Goal: Check status: Check status

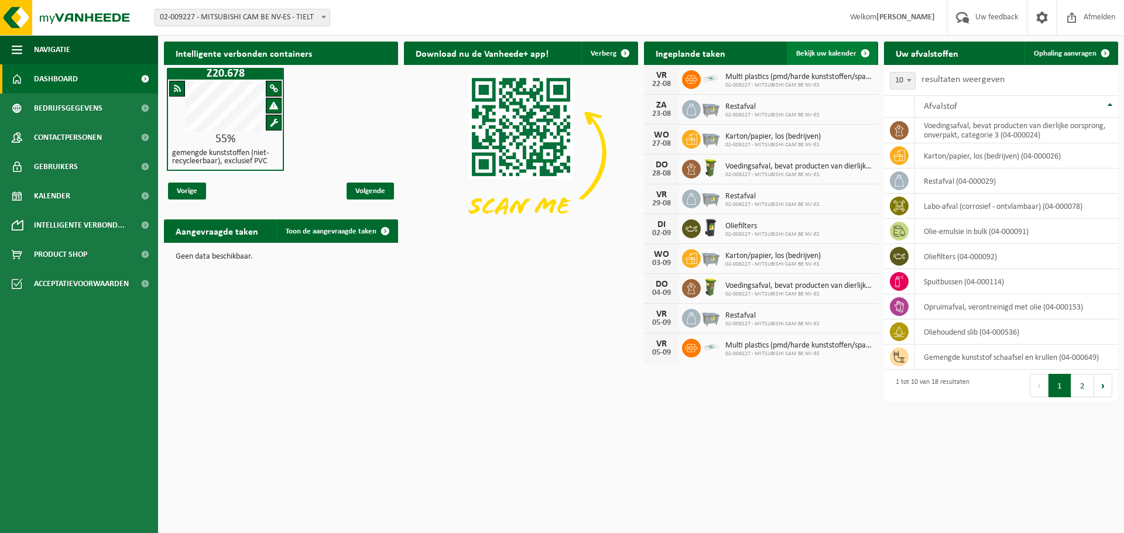
click at [822, 56] on span "Bekijk uw kalender" at bounding box center [826, 54] width 60 height 8
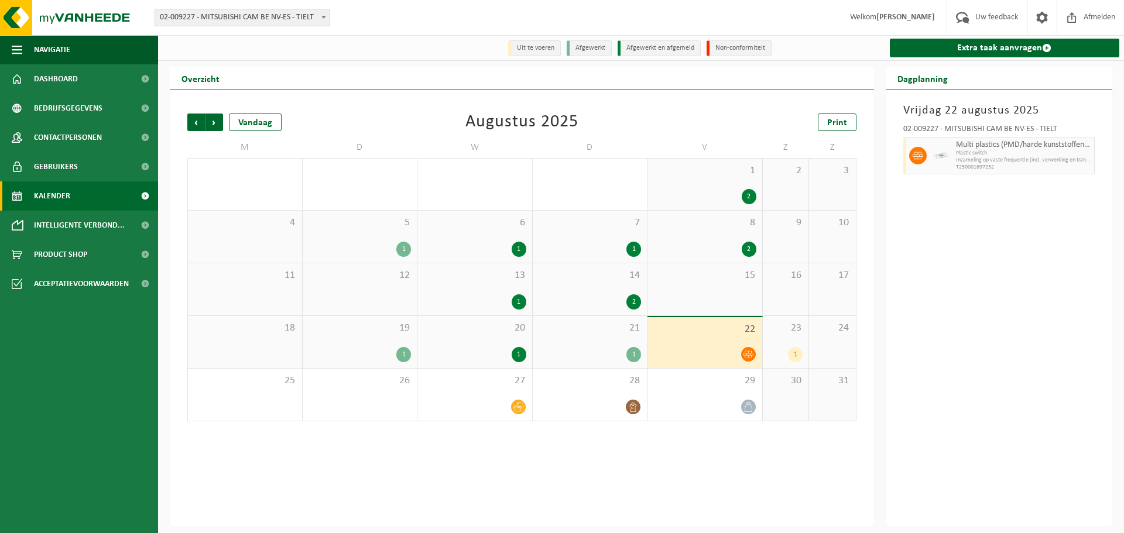
click at [620, 248] on div "1" at bounding box center [590, 249] width 103 height 15
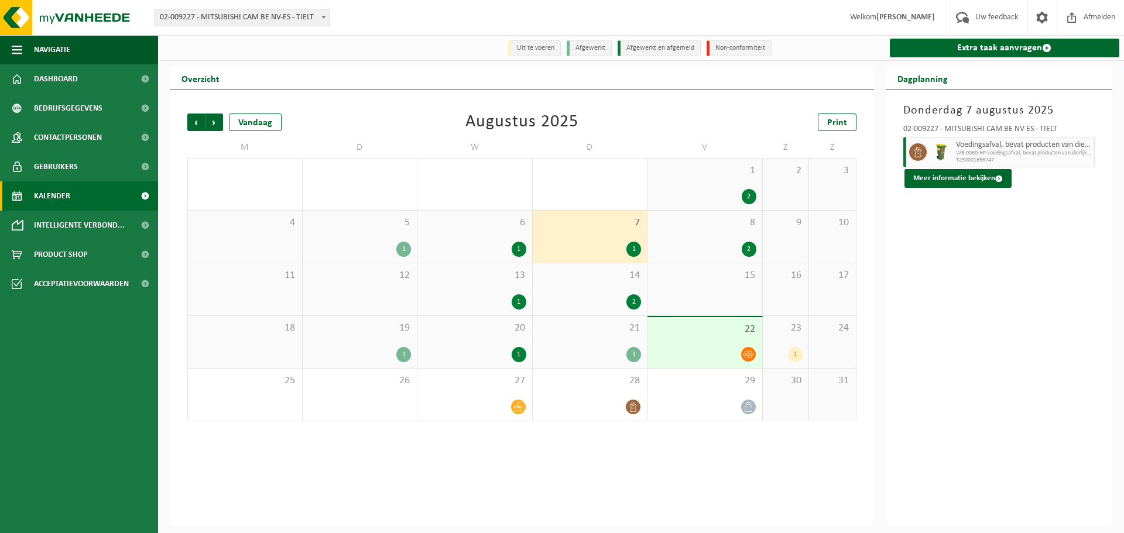
click at [717, 238] on div "8 2" at bounding box center [704, 237] width 115 height 52
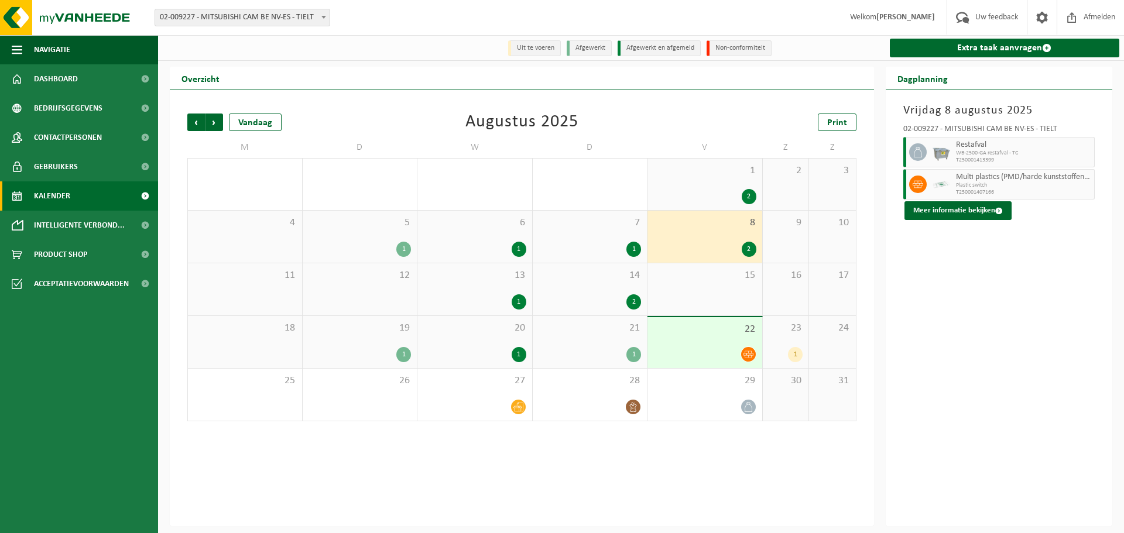
click at [746, 245] on div "2" at bounding box center [749, 249] width 15 height 15
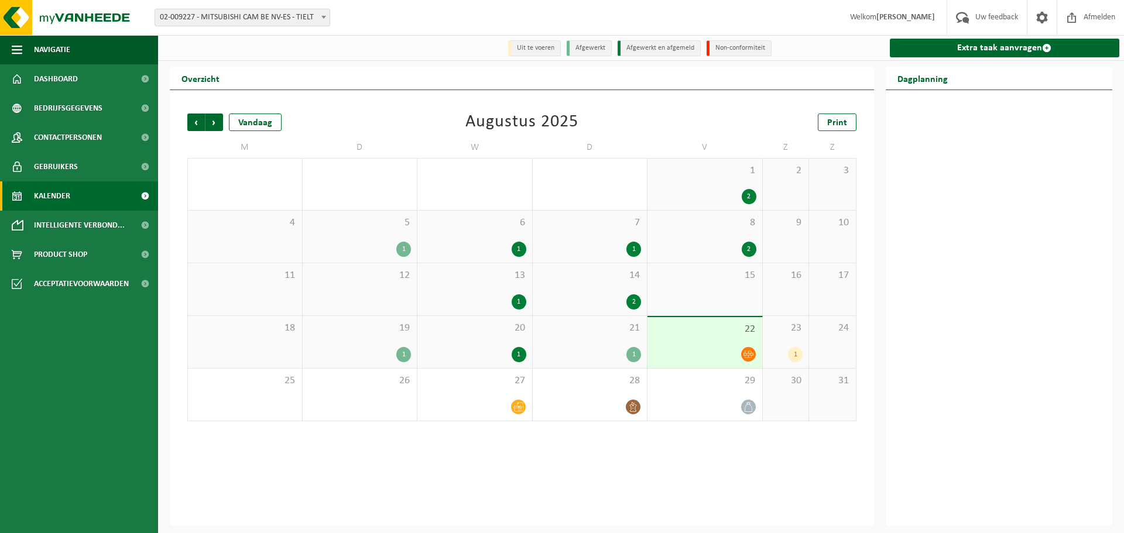
click at [748, 248] on div "2" at bounding box center [749, 249] width 15 height 15
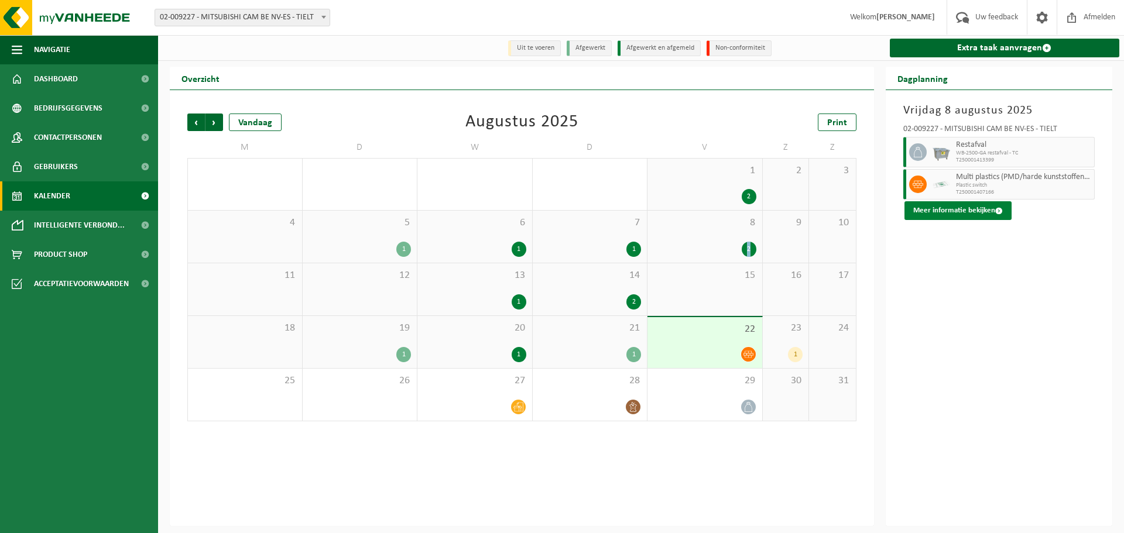
click at [931, 207] on button "Meer informatie bekijken" at bounding box center [957, 210] width 107 height 19
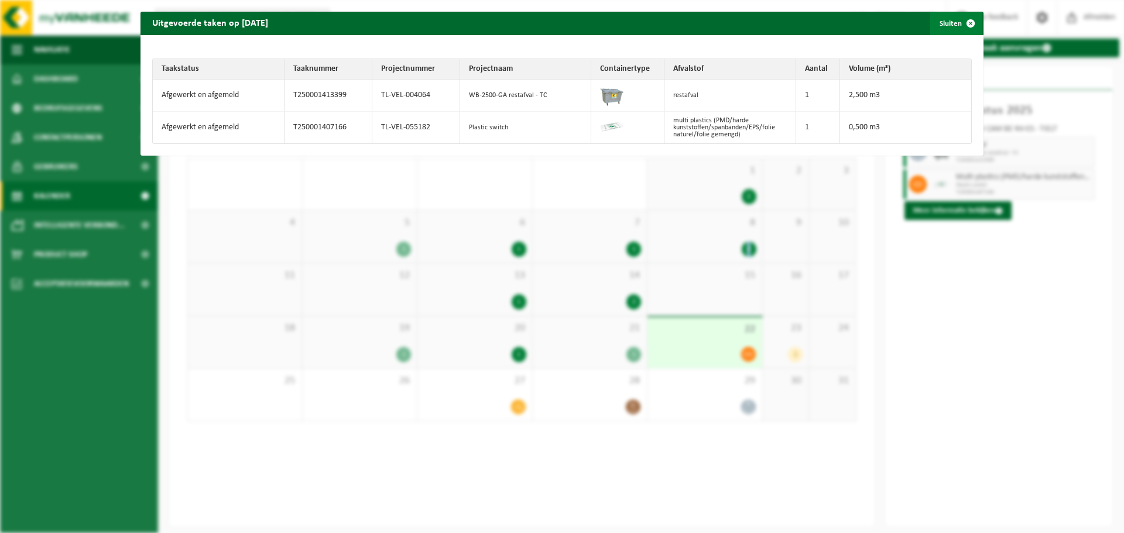
click at [964, 22] on span "button" at bounding box center [970, 23] width 23 height 23
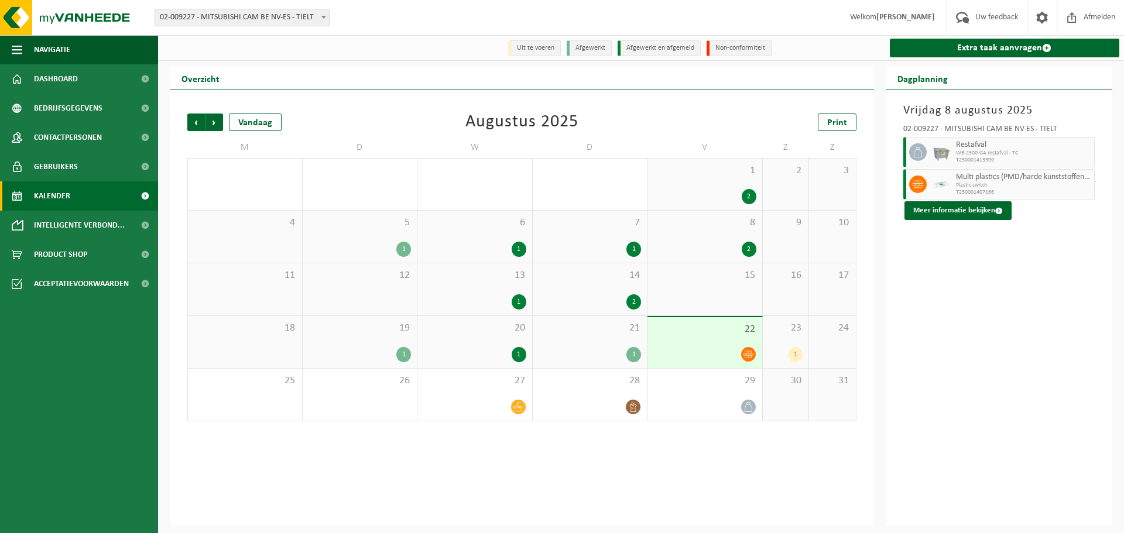
click at [502, 293] on div "13 1" at bounding box center [474, 289] width 115 height 52
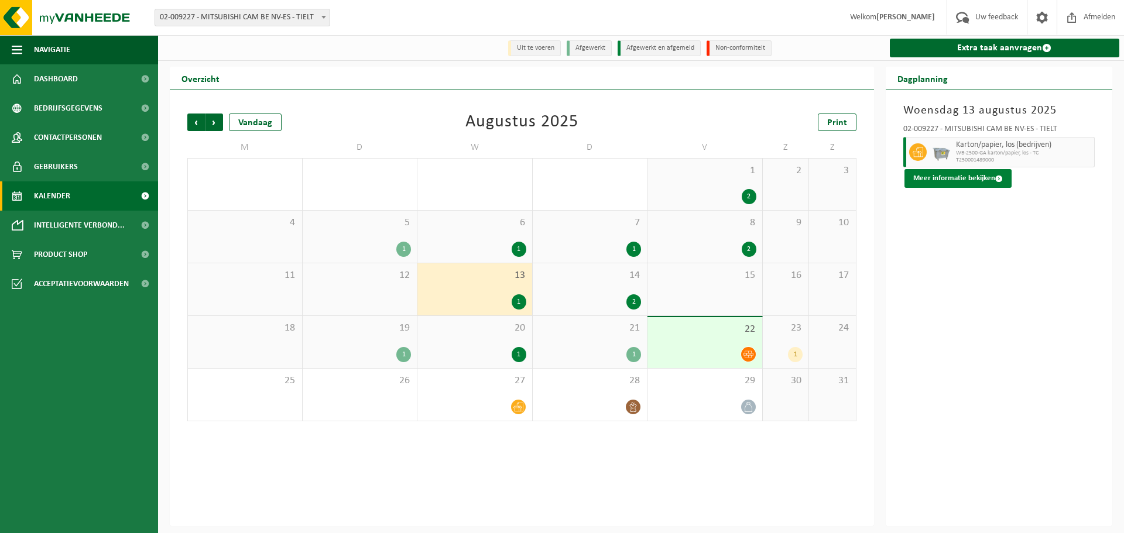
click at [944, 178] on button "Meer informatie bekijken" at bounding box center [957, 178] width 107 height 19
click at [944, 178] on body "Vestiging: 02-009227 - MITSUBISHI CAM BE NV-ES - TIELT 02-009227 - MITSUBISHI C…" at bounding box center [562, 266] width 1124 height 533
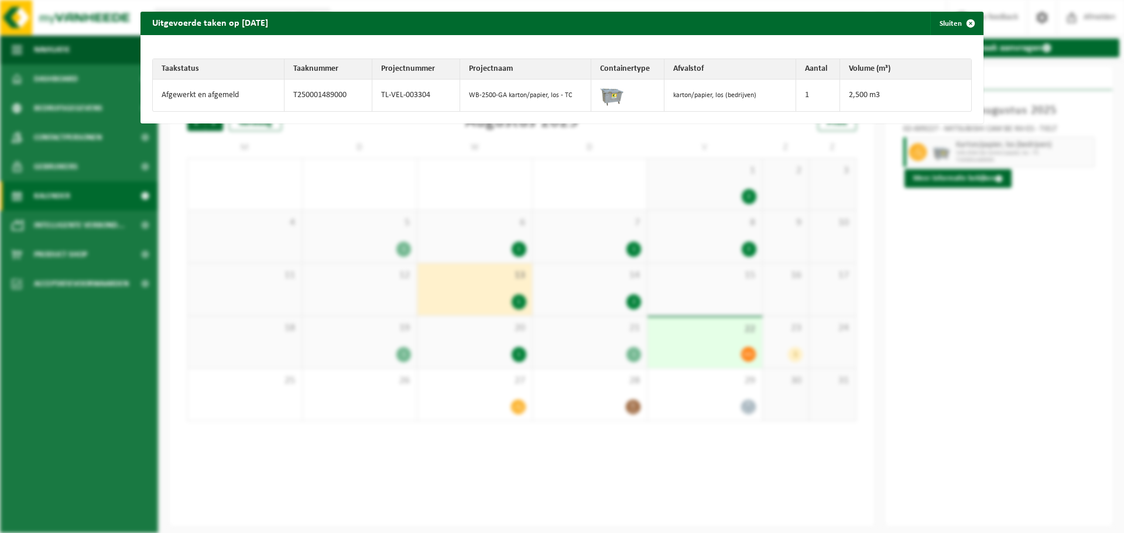
click at [961, 20] on span "button" at bounding box center [970, 23] width 23 height 23
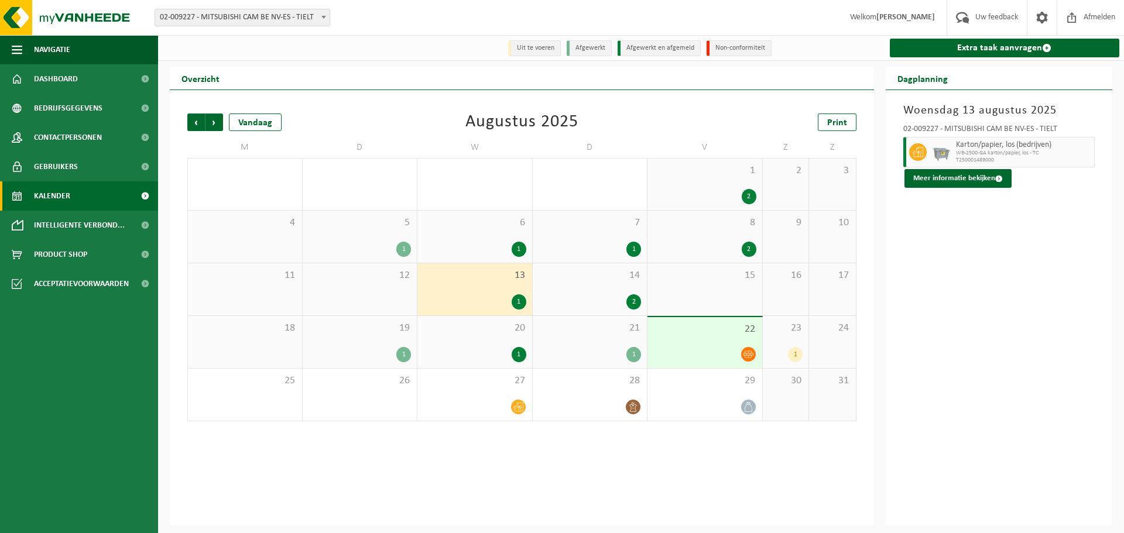
click at [632, 299] on div "2" at bounding box center [633, 301] width 15 height 15
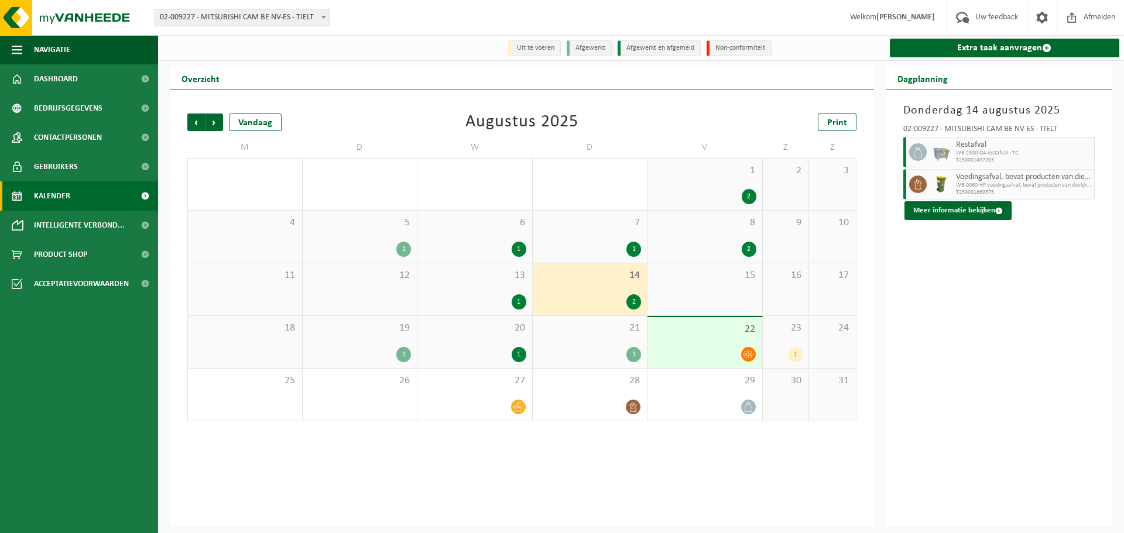
click at [697, 241] on div "8 2" at bounding box center [704, 237] width 115 height 52
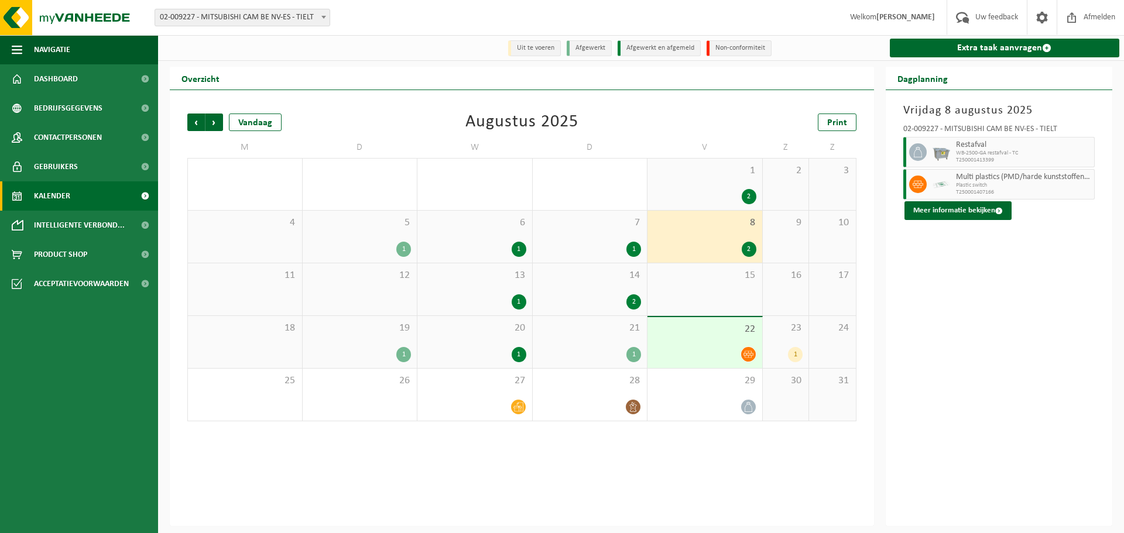
click at [504, 297] on div "1" at bounding box center [474, 301] width 103 height 15
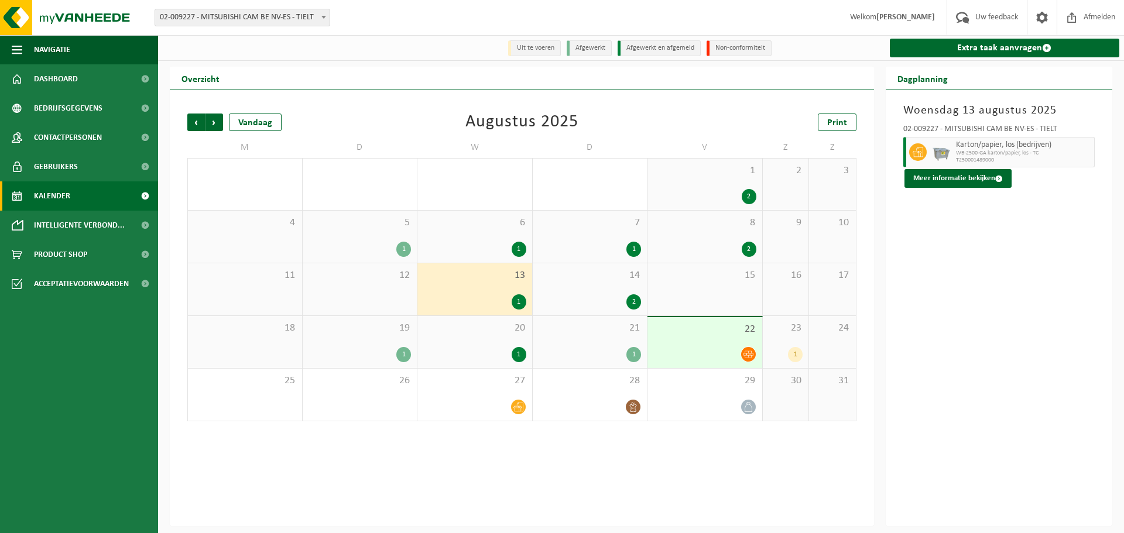
click at [619, 296] on div "2" at bounding box center [590, 301] width 103 height 15
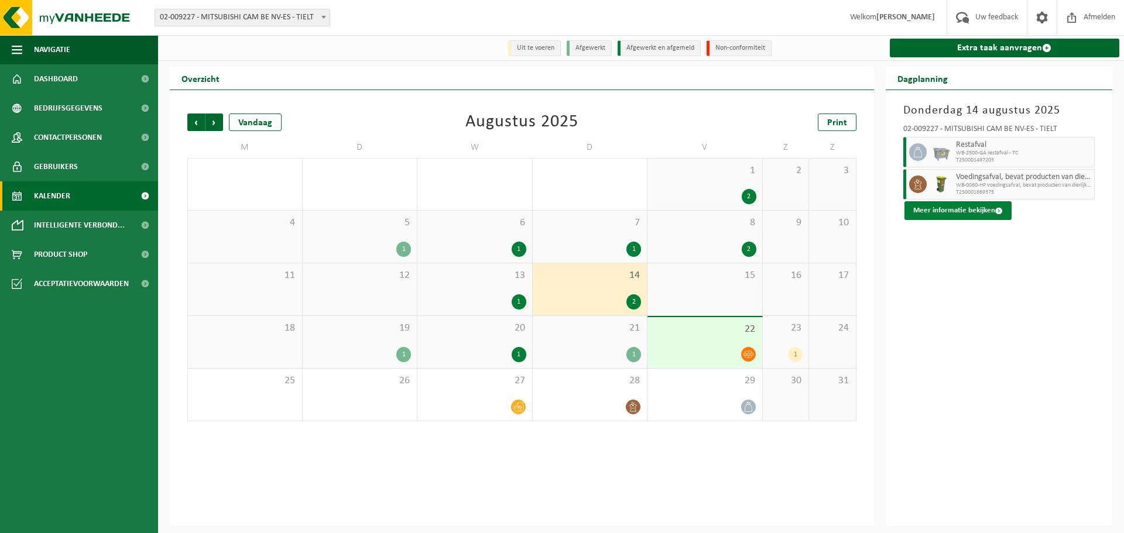
click at [942, 208] on button "Meer informatie bekijken" at bounding box center [957, 210] width 107 height 19
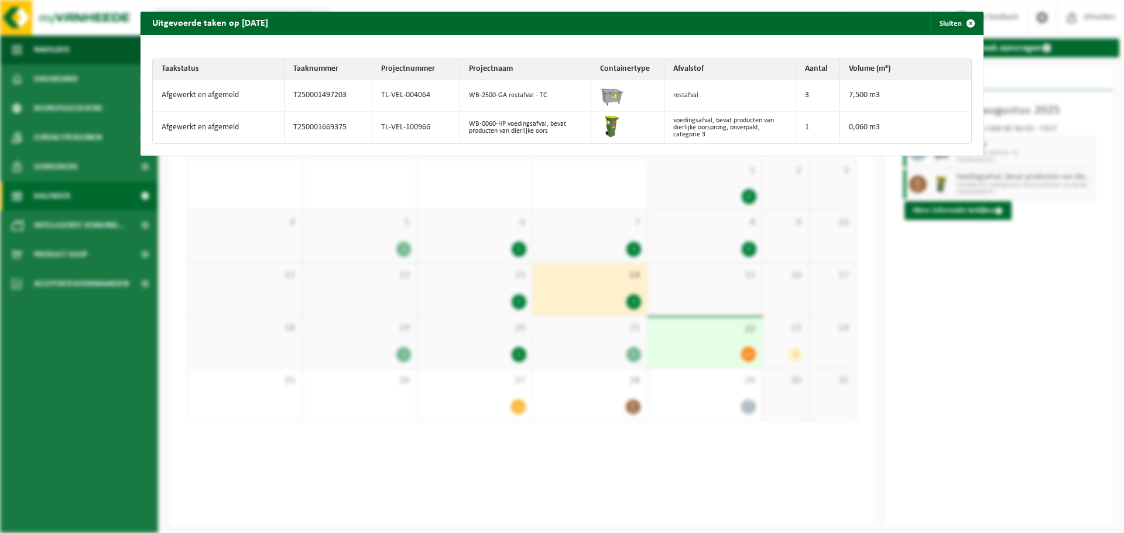
click at [964, 26] on span "button" at bounding box center [970, 23] width 23 height 23
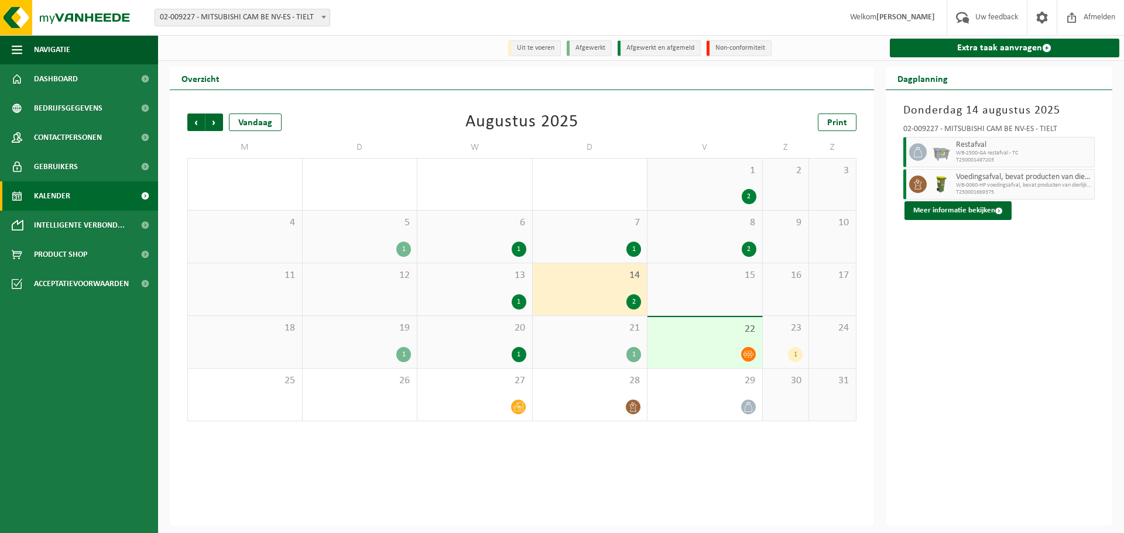
click at [383, 346] on div "19 1" at bounding box center [360, 342] width 115 height 52
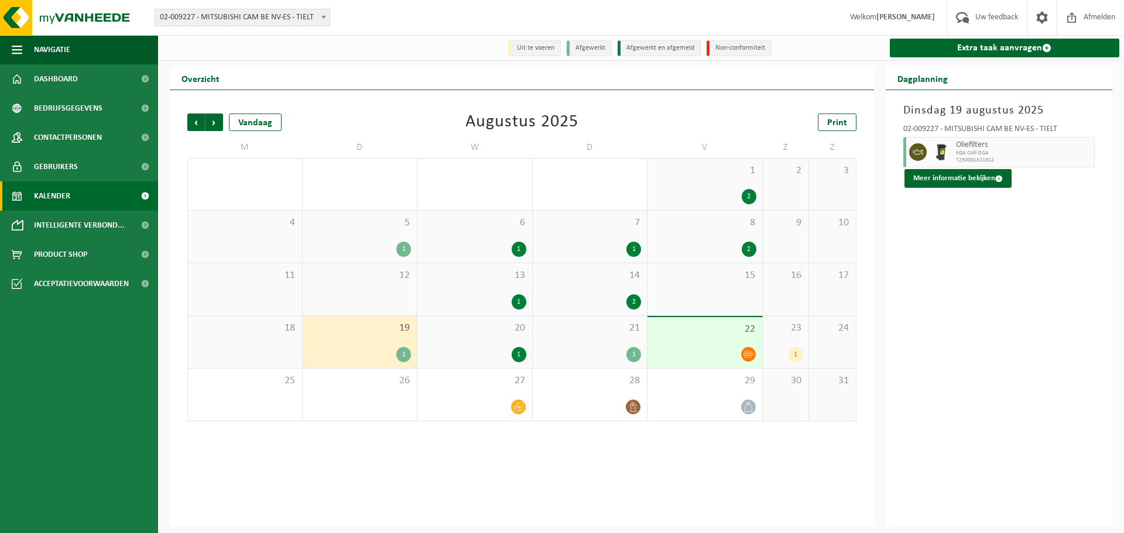
click at [383, 346] on div "19 1" at bounding box center [360, 342] width 115 height 52
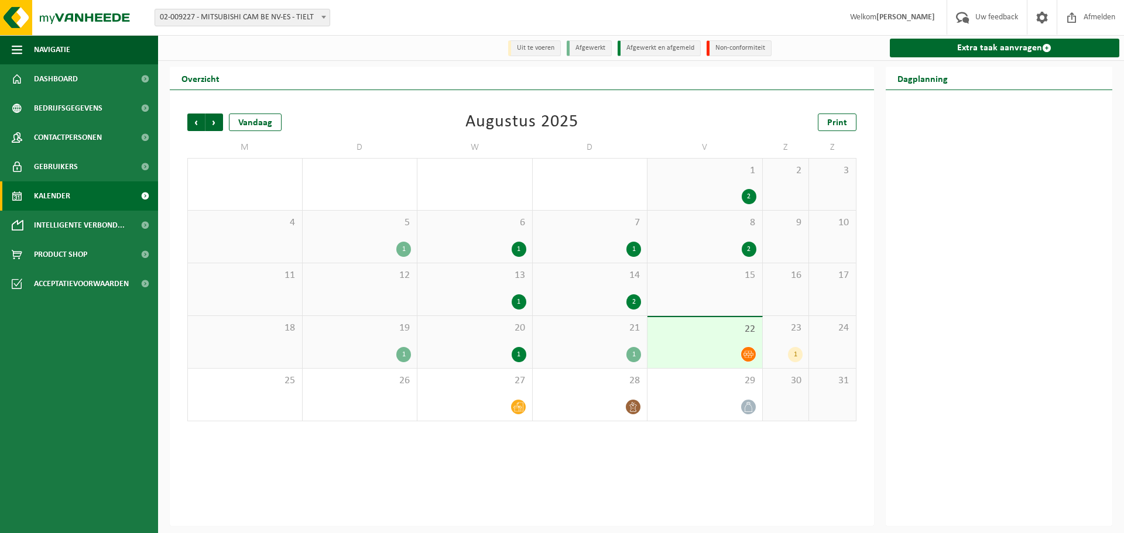
click at [383, 346] on div "19 1" at bounding box center [360, 342] width 115 height 52
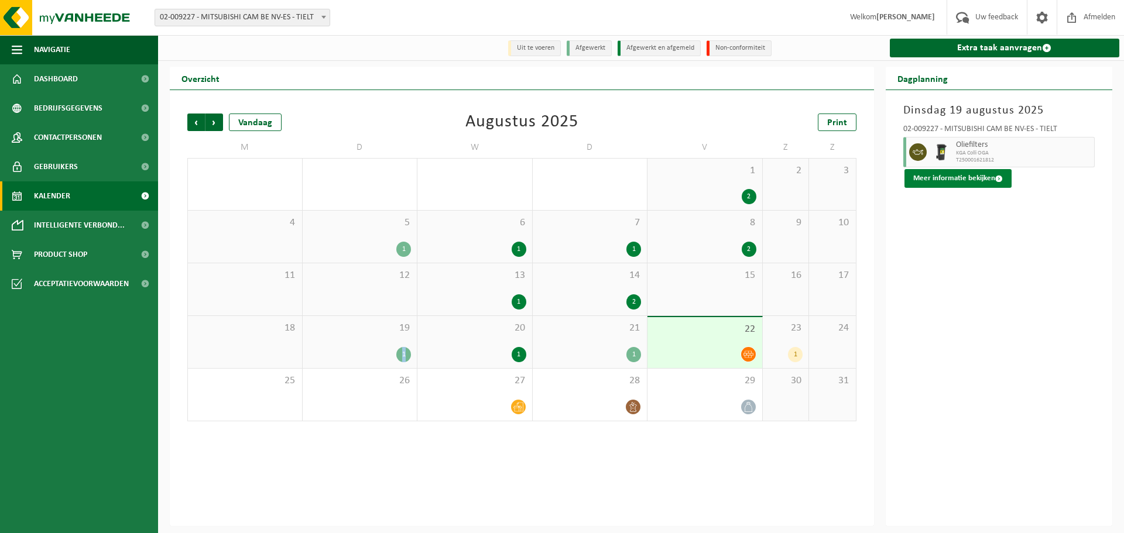
click at [955, 173] on button "Meer informatie bekijken" at bounding box center [957, 178] width 107 height 19
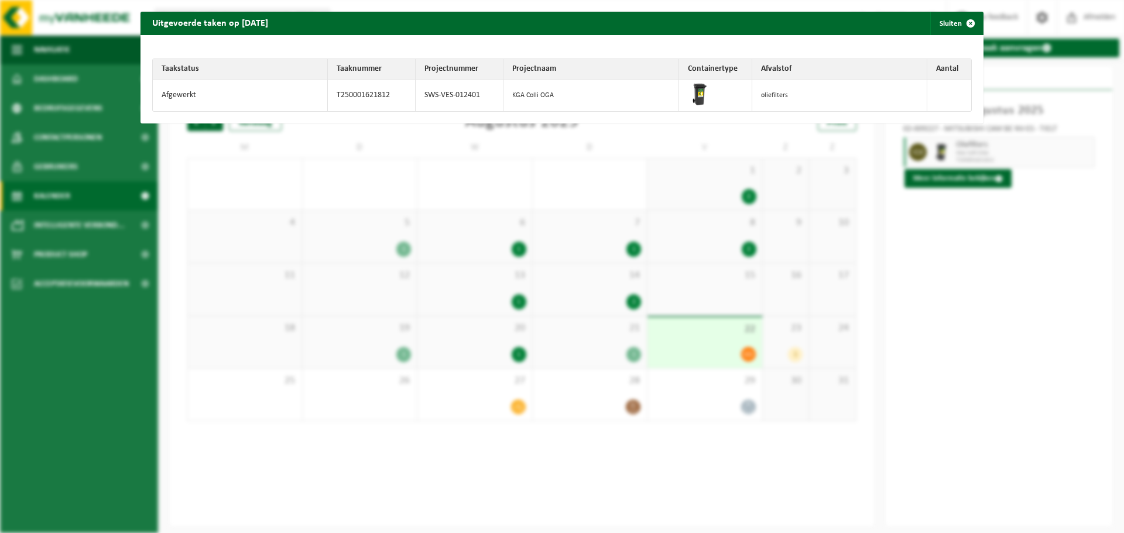
click at [985, 371] on div "Uitgevoerde taken op [DATE] Sluiten Taakstatus Taaknummer Projectnummer Project…" at bounding box center [562, 266] width 1124 height 533
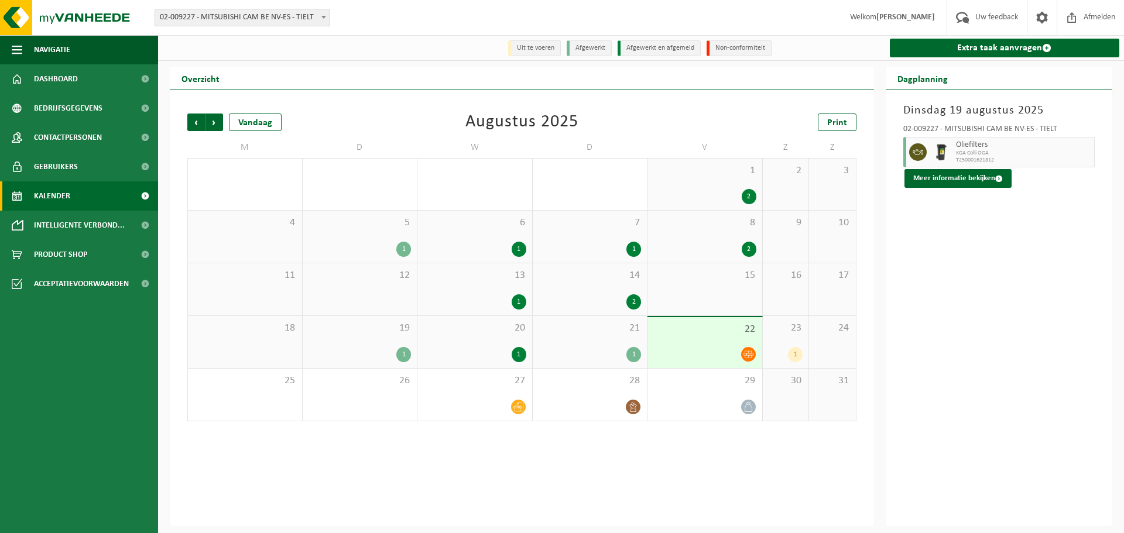
click at [629, 297] on div "2" at bounding box center [633, 301] width 15 height 15
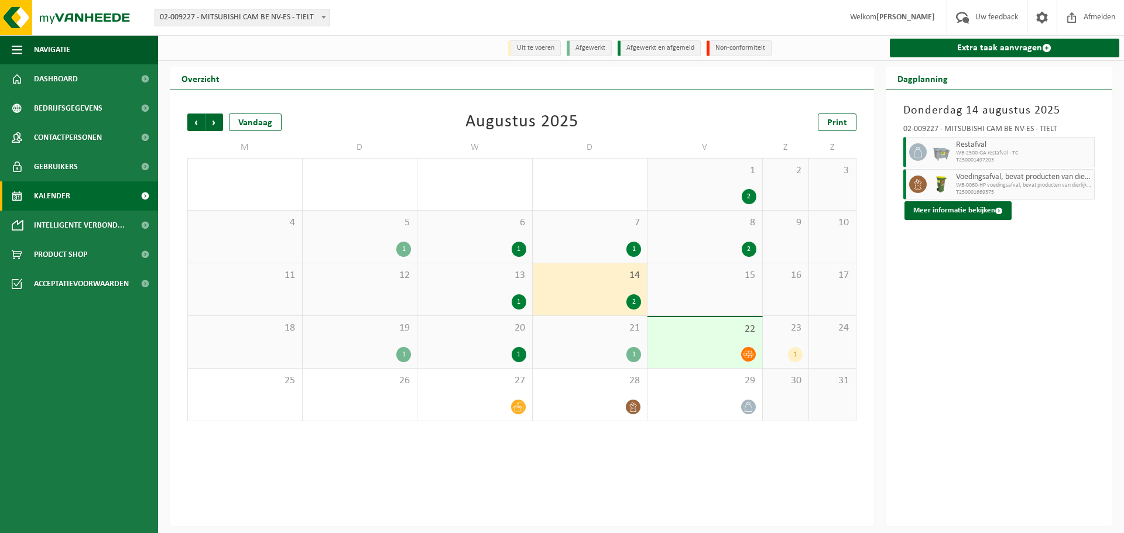
click at [391, 344] on div "19 1" at bounding box center [360, 342] width 115 height 52
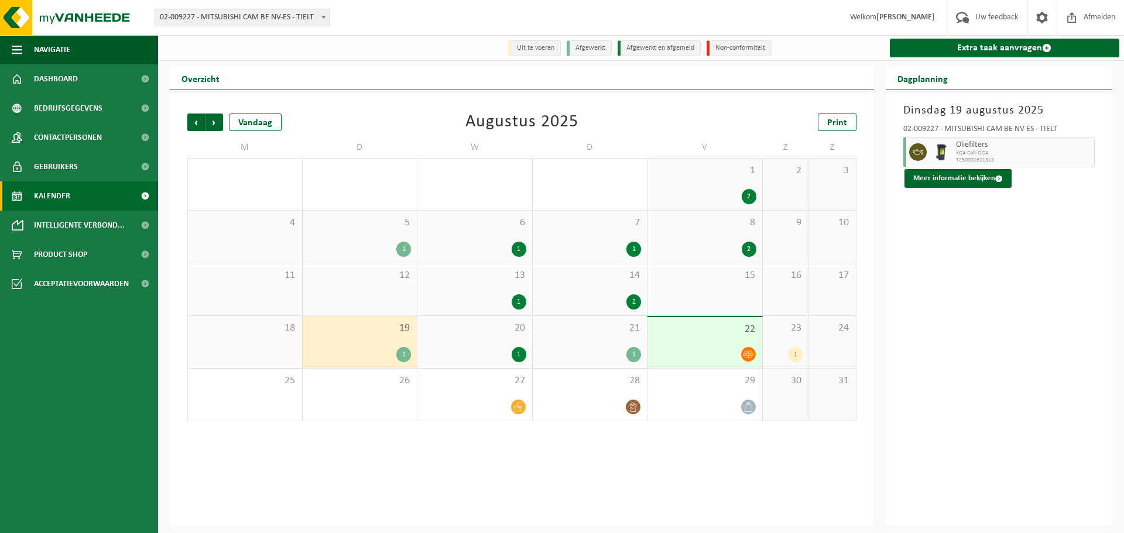
click at [938, 189] on div "[DATE] 02-009227 - MITSUBISHI CAM BE NV-ES - TIELT Oliefilters KGA Colli OGA T2…" at bounding box center [999, 308] width 227 height 436
click at [937, 178] on button "Meer informatie bekijken" at bounding box center [957, 178] width 107 height 19
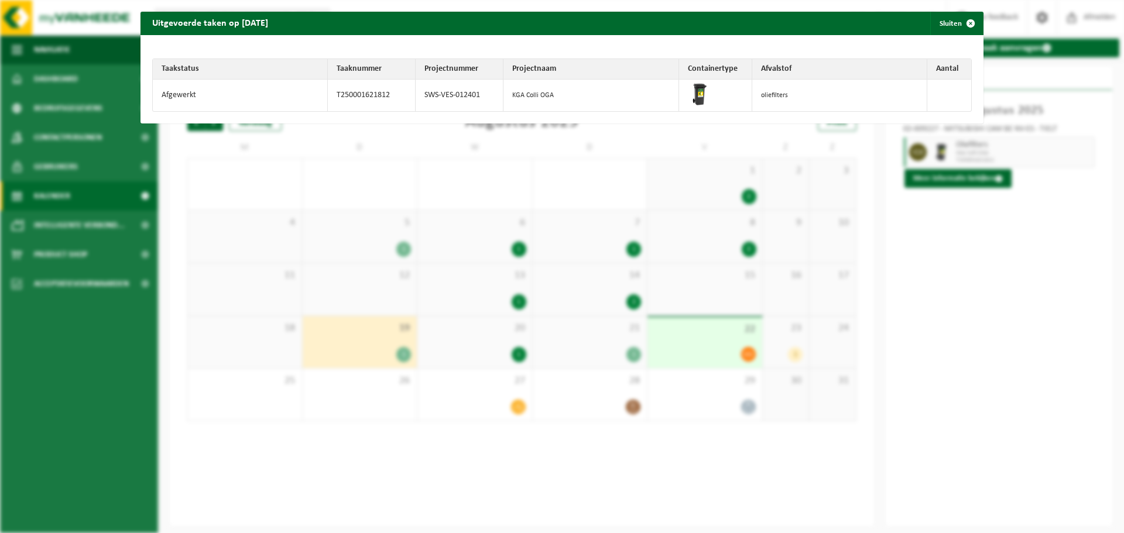
click at [964, 19] on span "button" at bounding box center [970, 23] width 23 height 23
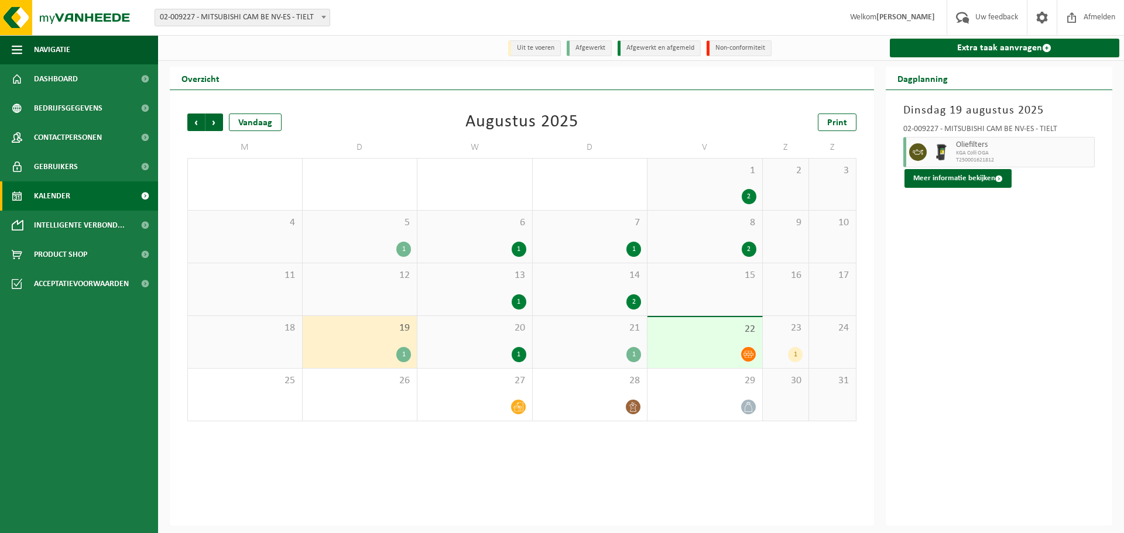
click at [512, 349] on div "1" at bounding box center [474, 354] width 103 height 15
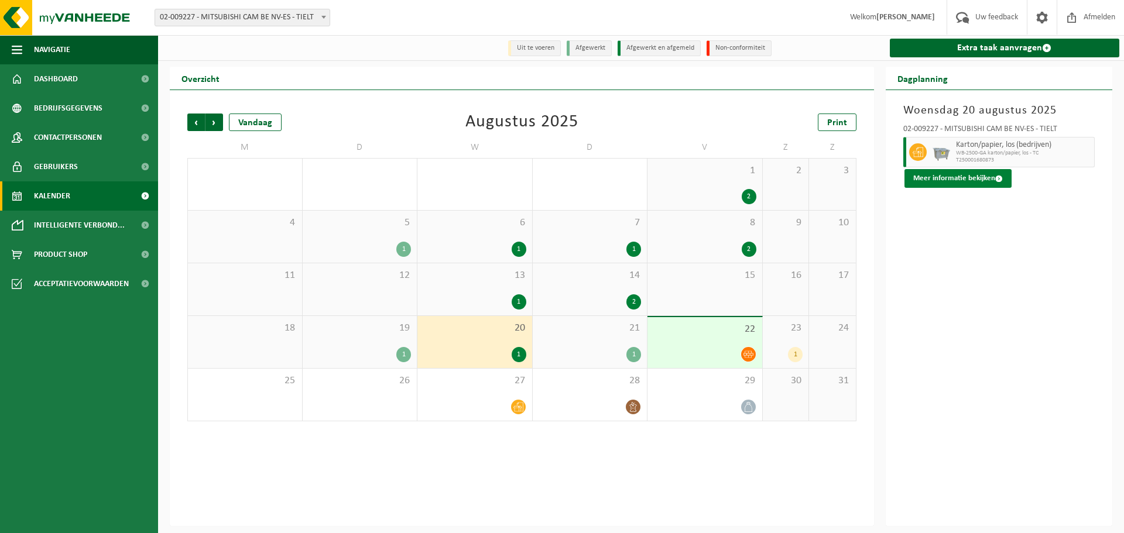
click at [943, 177] on button "Meer informatie bekijken" at bounding box center [957, 178] width 107 height 19
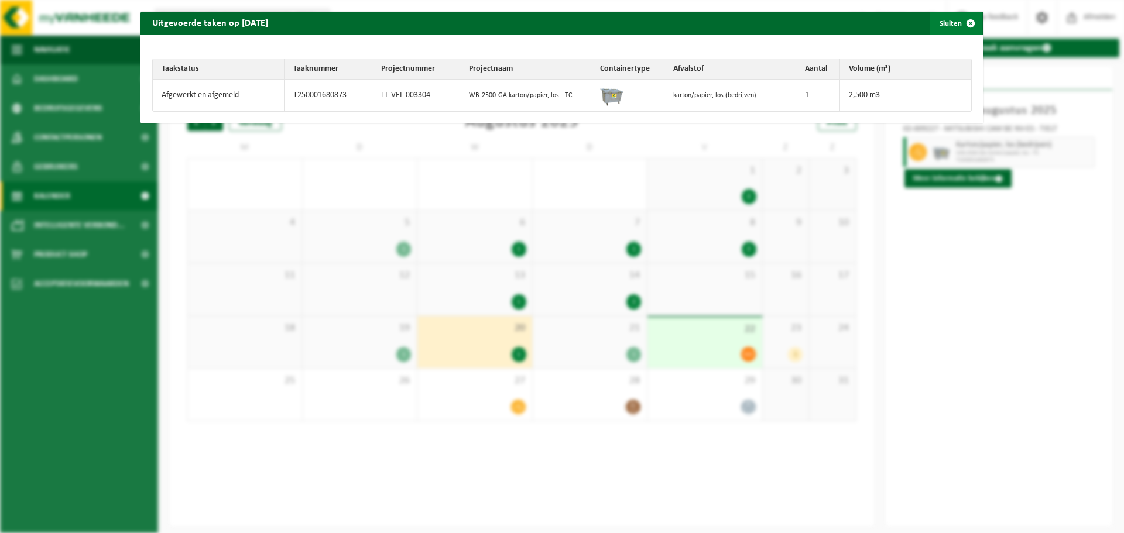
click at [965, 22] on span "button" at bounding box center [970, 23] width 23 height 23
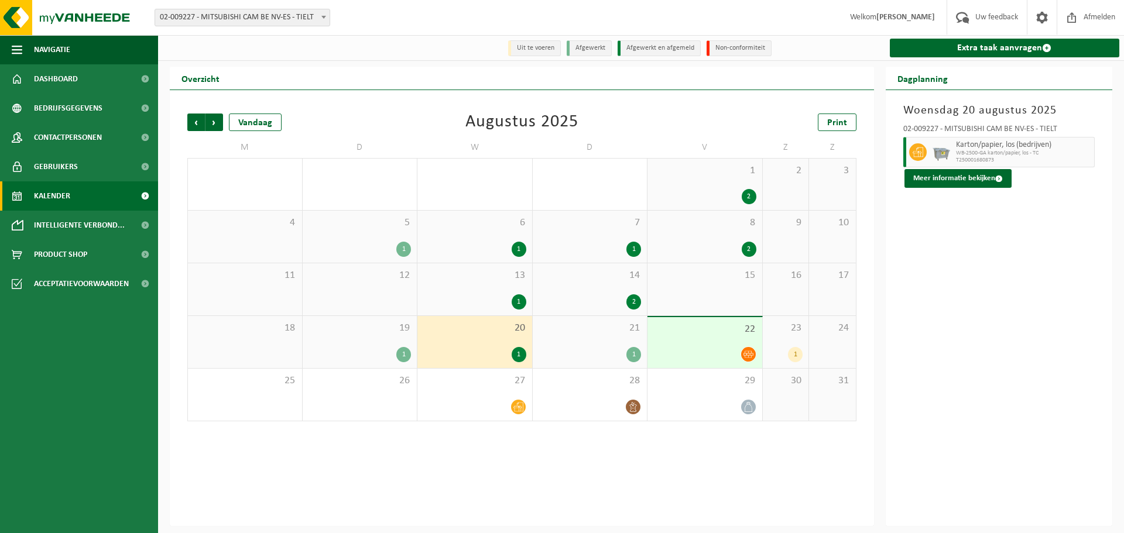
click at [635, 341] on div "21 1" at bounding box center [590, 342] width 115 height 52
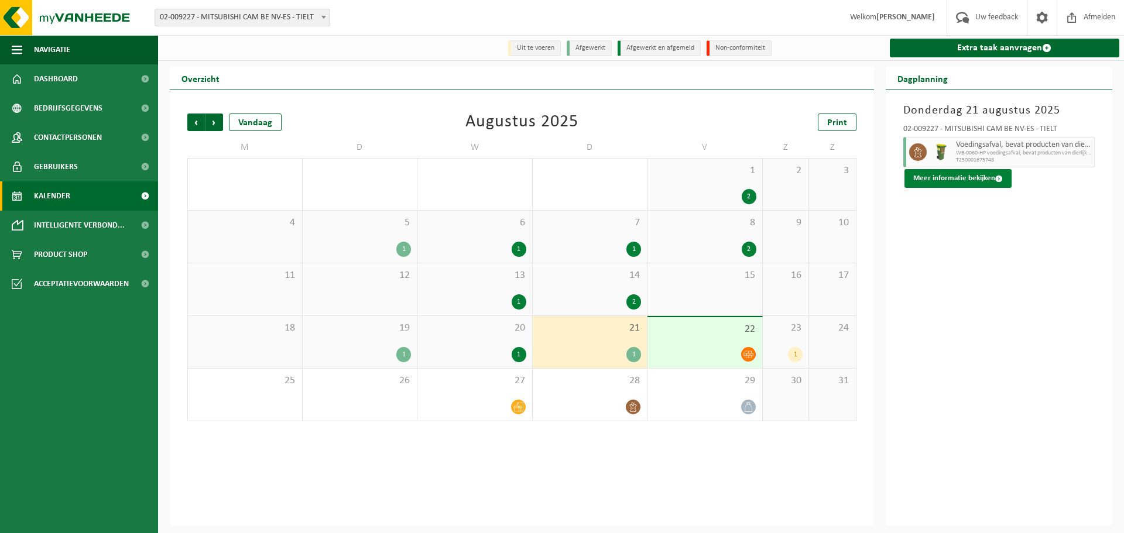
click at [955, 179] on button "Meer informatie bekijken" at bounding box center [957, 178] width 107 height 19
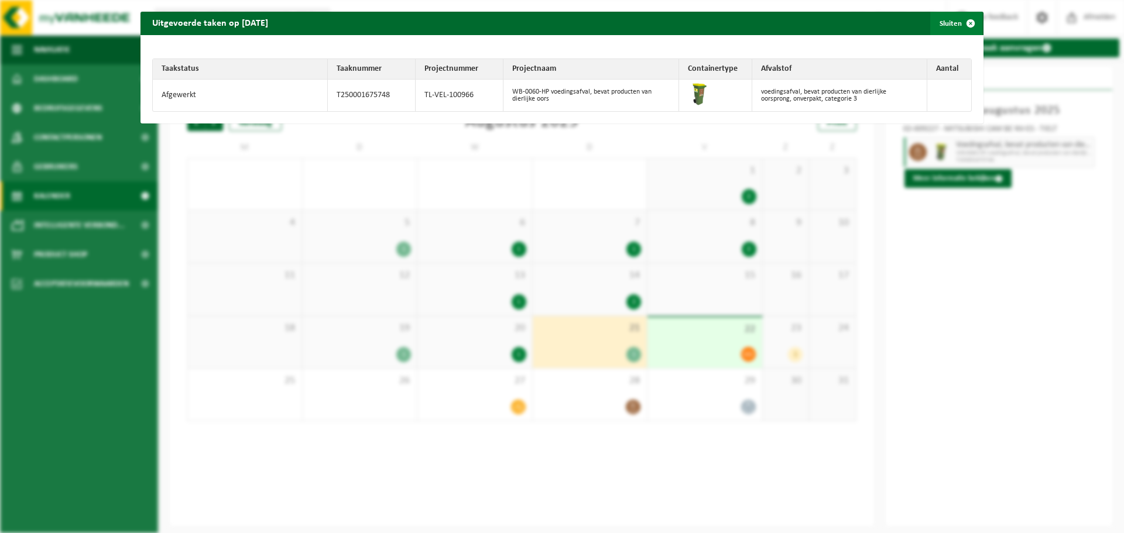
click at [962, 26] on span "button" at bounding box center [970, 23] width 23 height 23
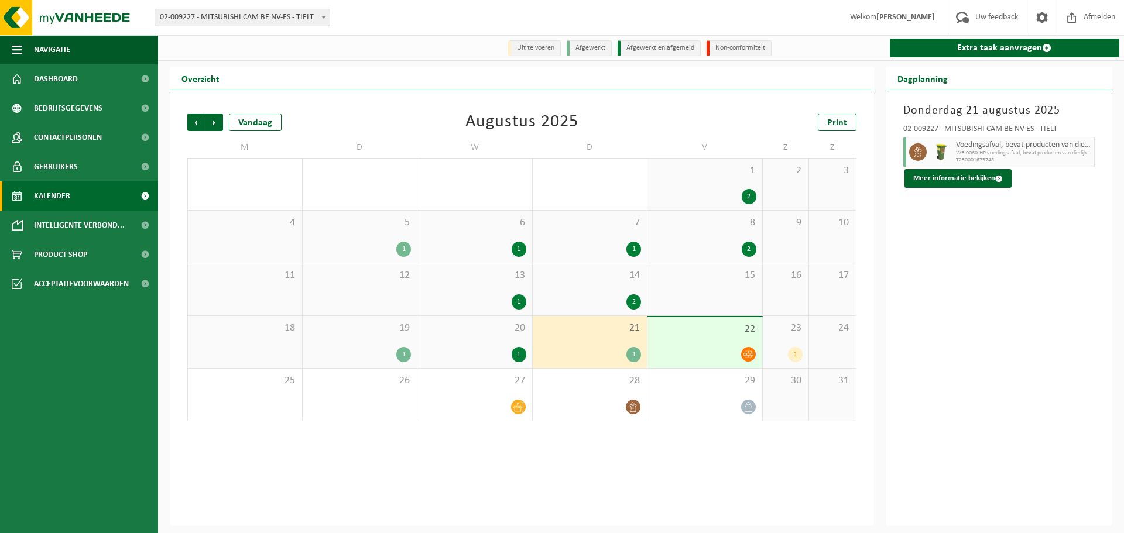
click at [726, 336] on span "22" at bounding box center [704, 329] width 103 height 13
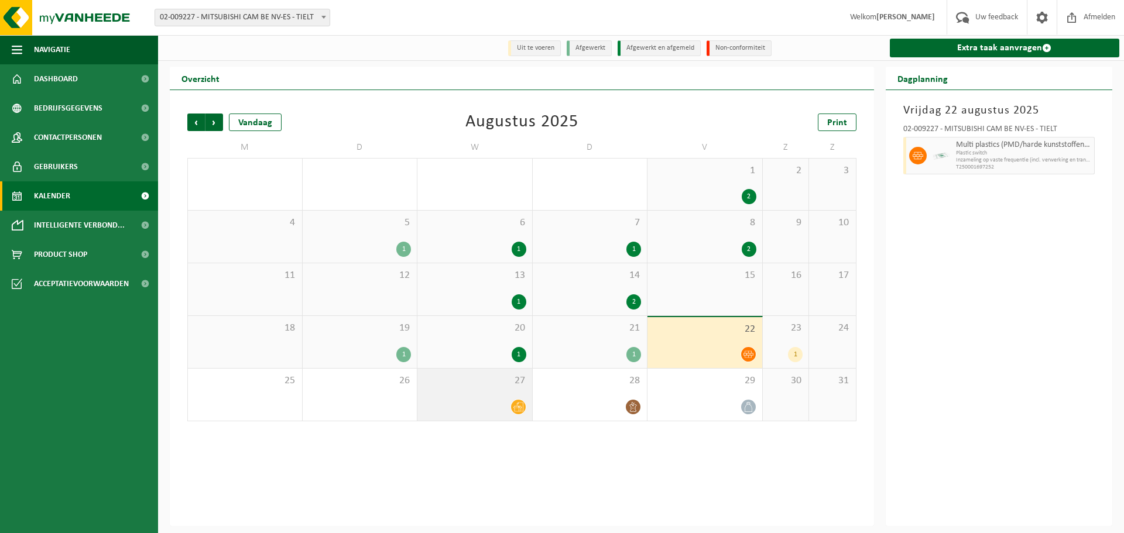
click at [478, 402] on div at bounding box center [474, 407] width 103 height 16
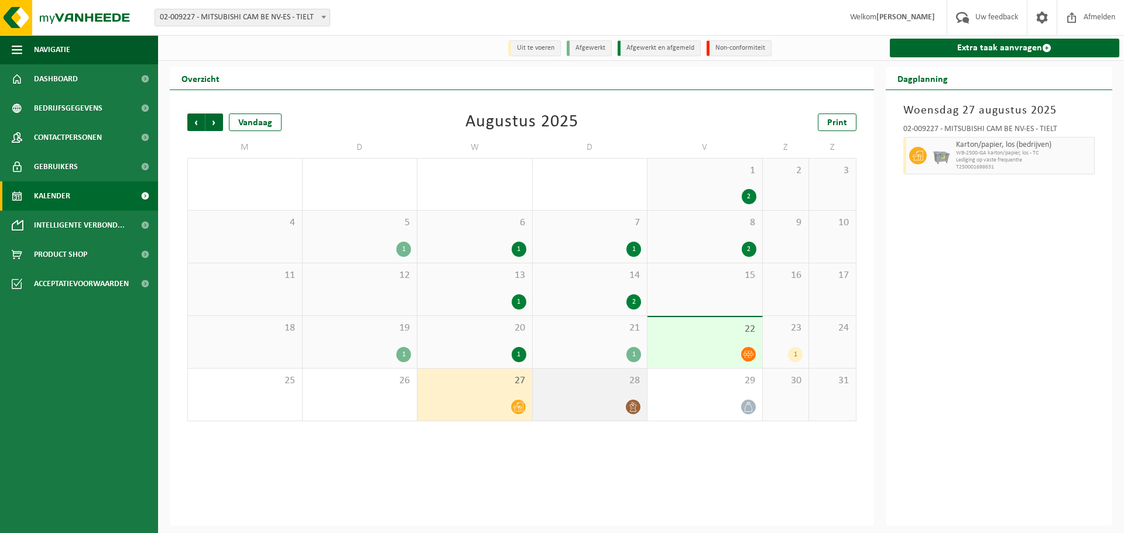
click at [601, 407] on div at bounding box center [590, 407] width 103 height 16
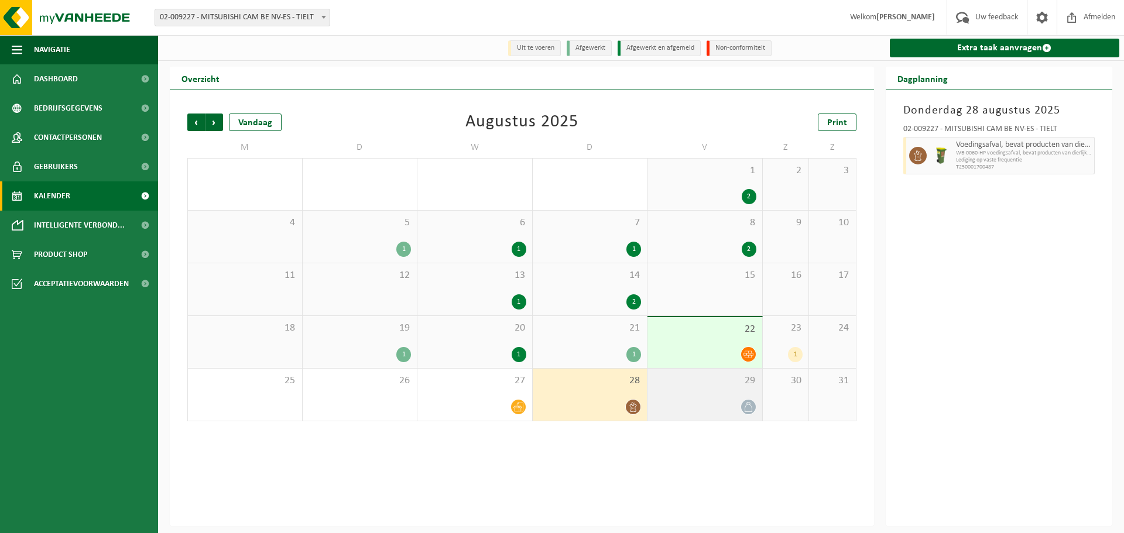
click at [738, 399] on div "29" at bounding box center [704, 395] width 115 height 52
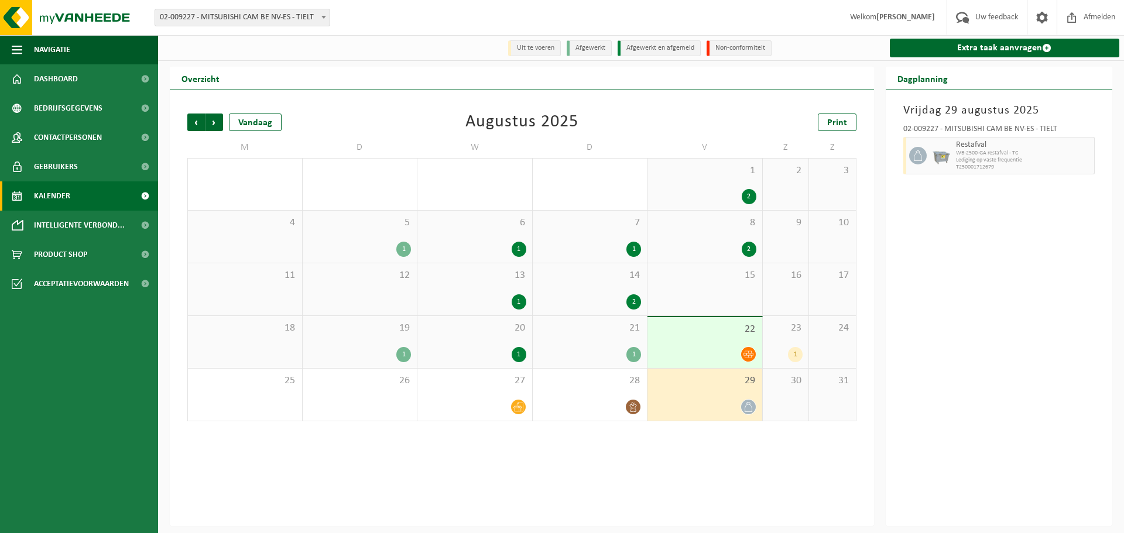
click at [803, 347] on div "23 1" at bounding box center [786, 342] width 46 height 52
